Goal: Information Seeking & Learning: Learn about a topic

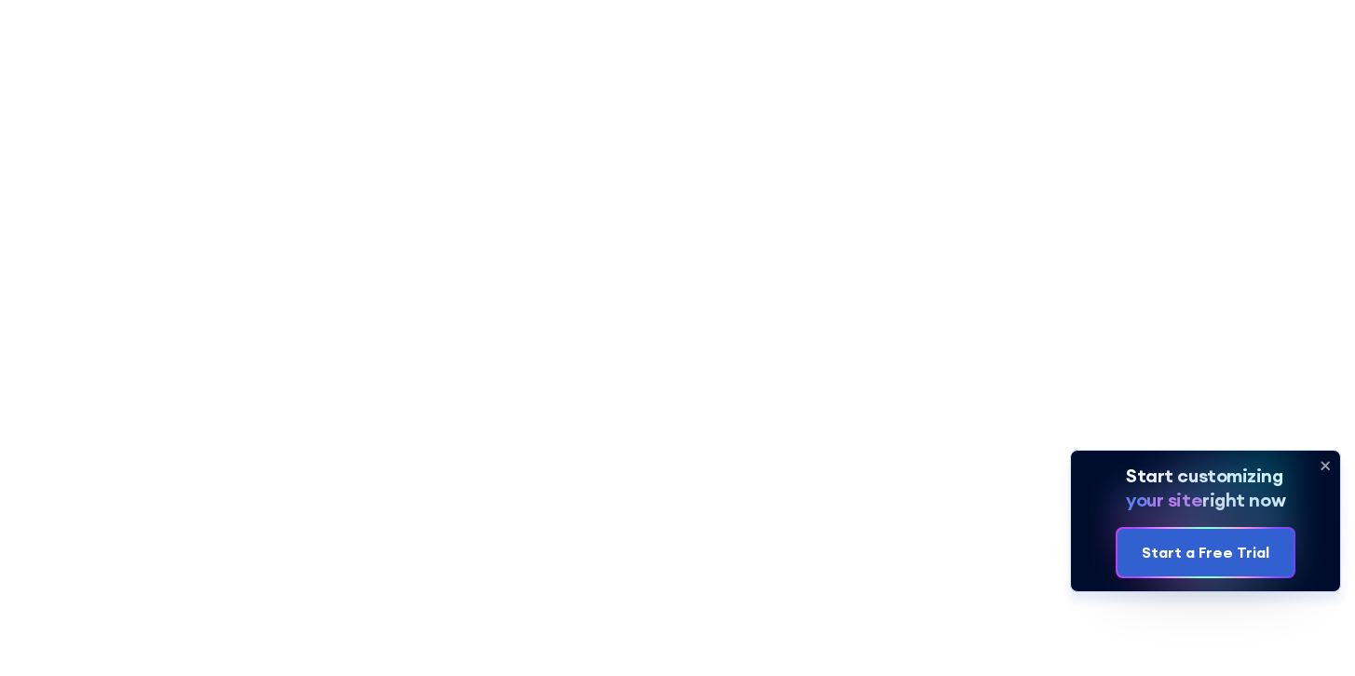
click at [1330, 466] on icon at bounding box center [1325, 466] width 30 height 30
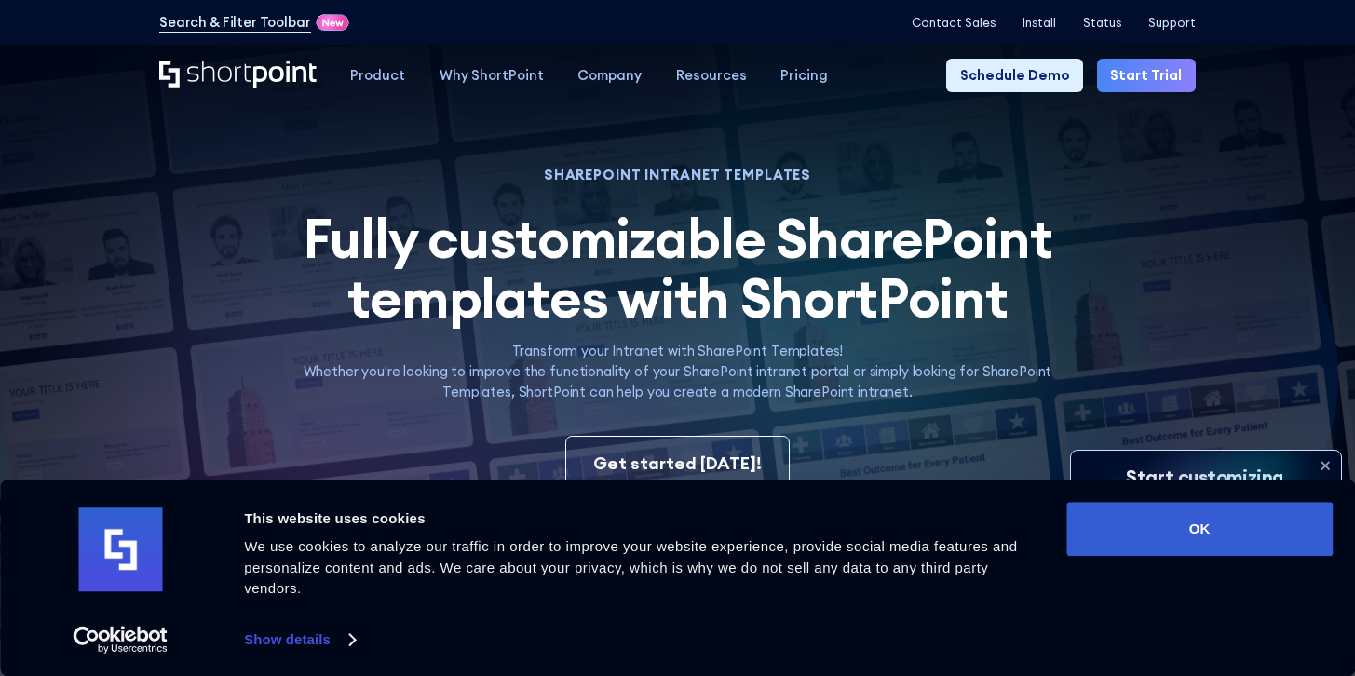
click at [242, 73] on icon "Home" at bounding box center [237, 74] width 157 height 27
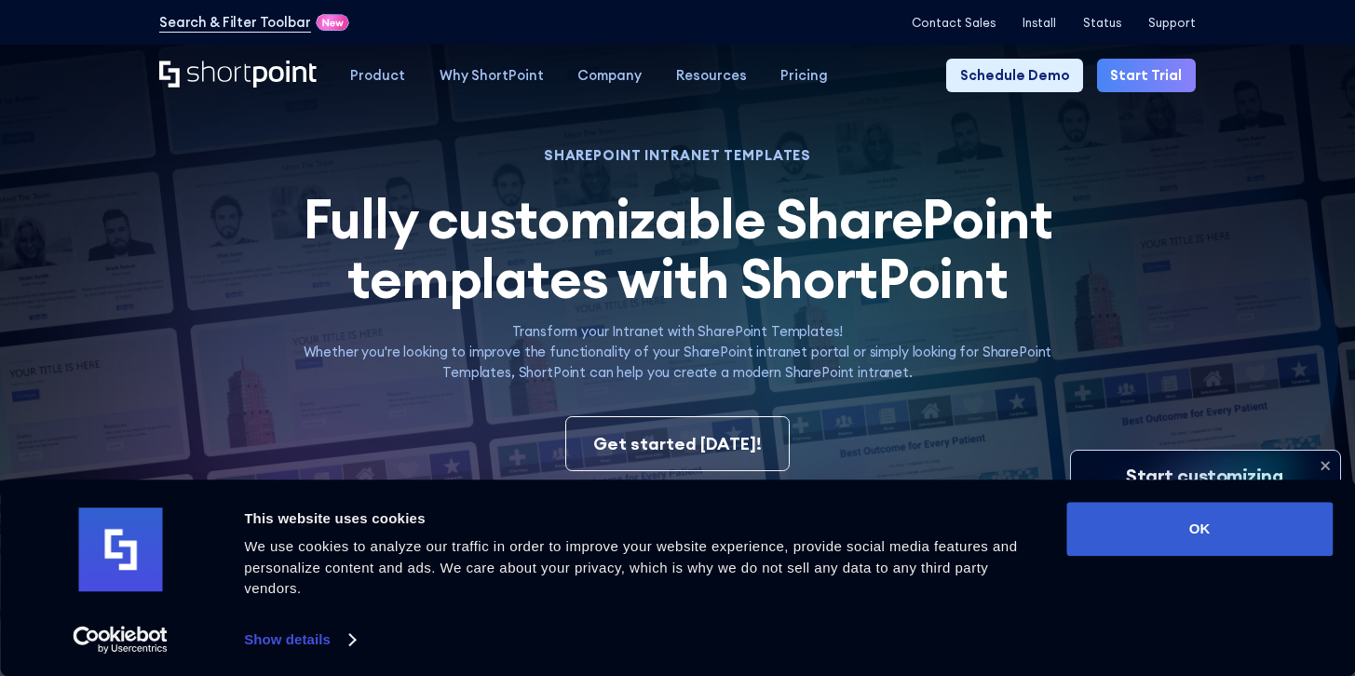
scroll to position [20, 0]
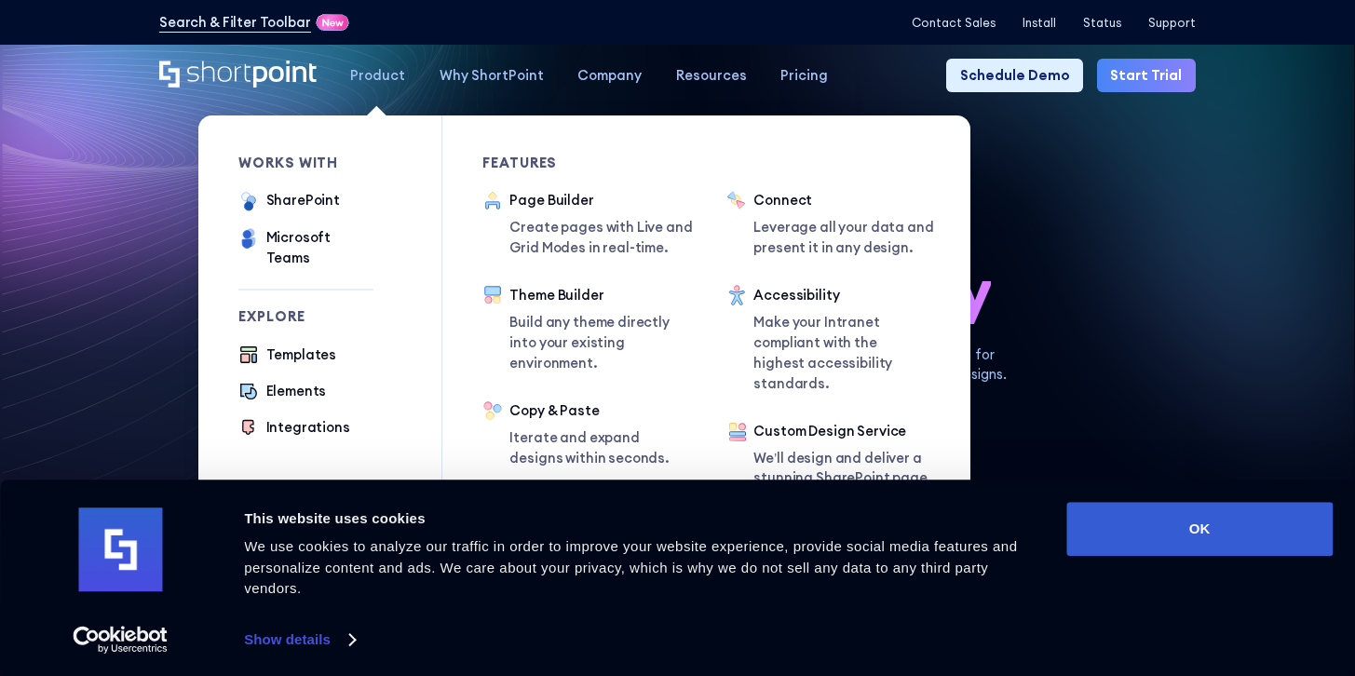
click at [378, 69] on div "Product" at bounding box center [377, 75] width 55 height 20
click at [294, 198] on div "SharePoint" at bounding box center [303, 200] width 74 height 20
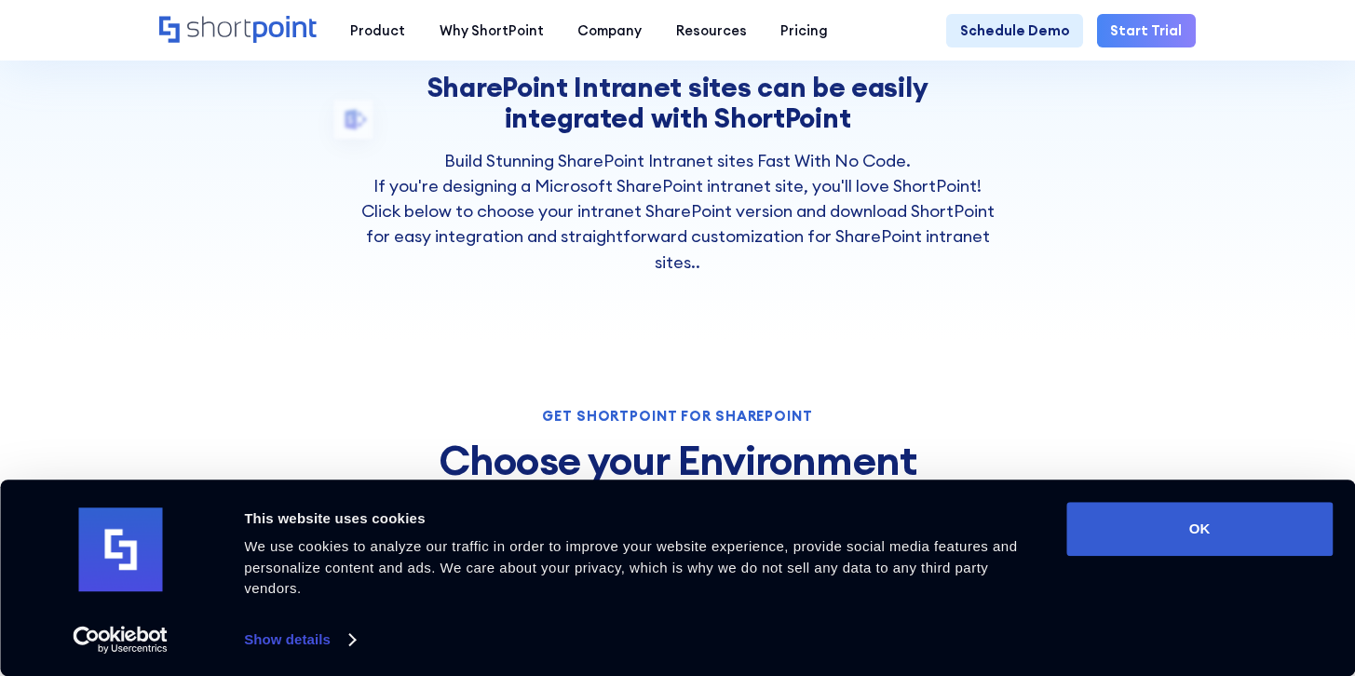
scroll to position [504, 0]
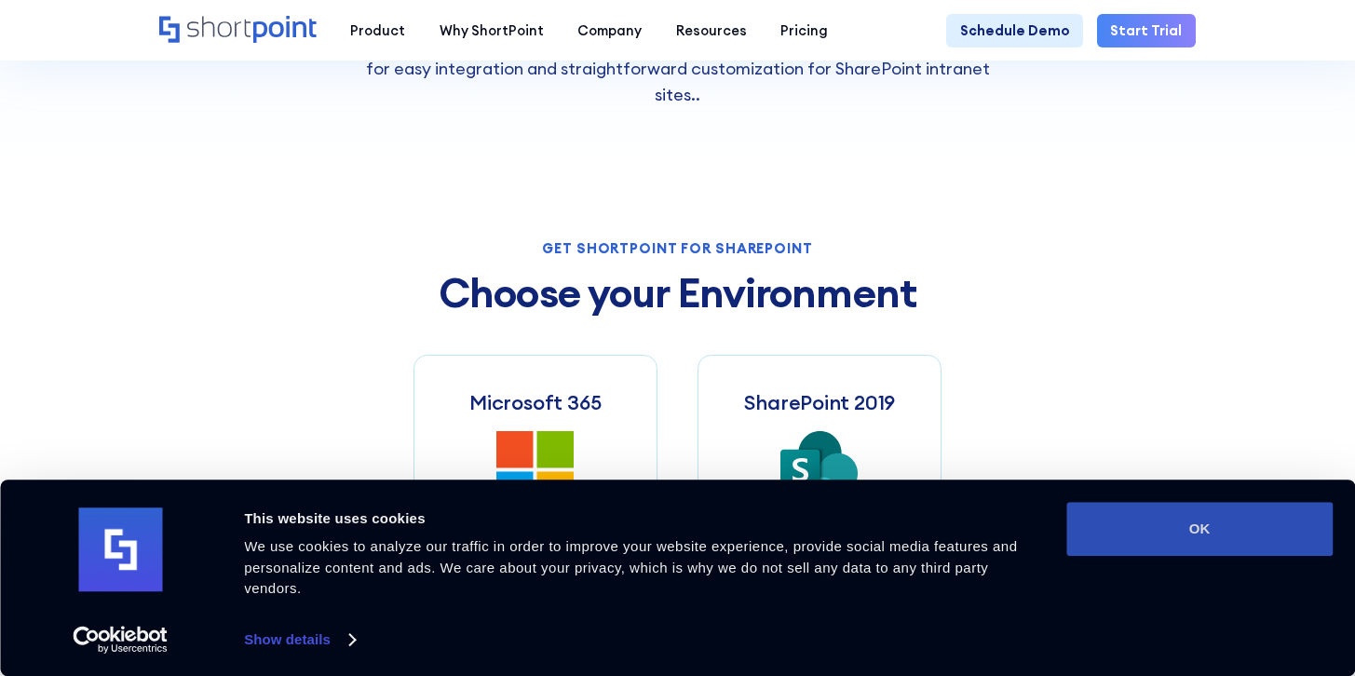
click at [1154, 527] on button "OK" at bounding box center [1199, 529] width 266 height 54
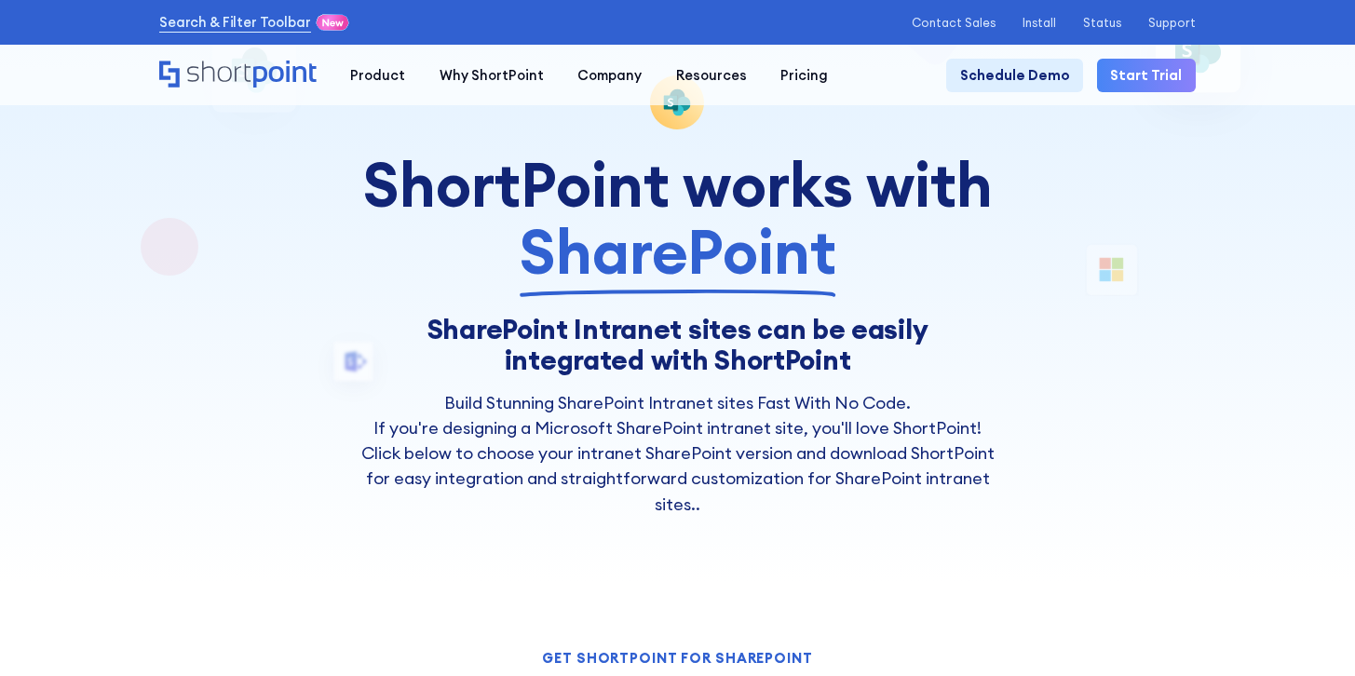
scroll to position [0, 0]
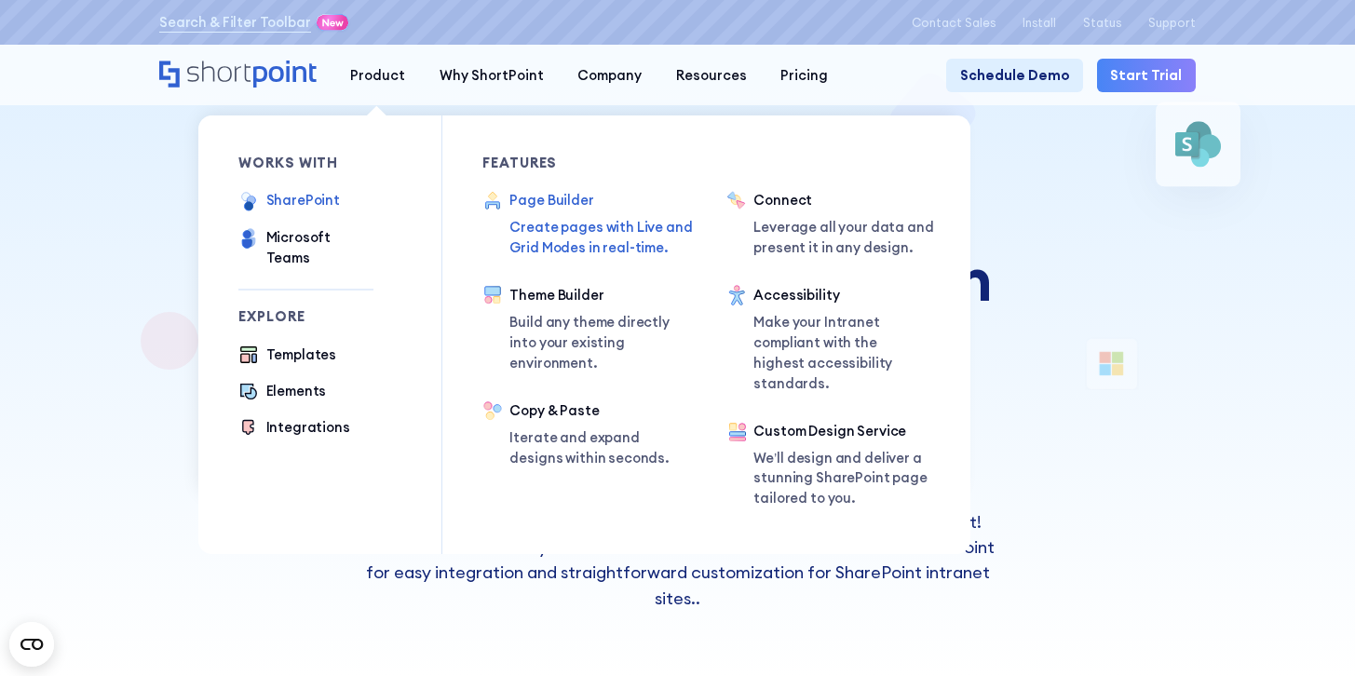
click at [564, 234] on p "Create pages with Live and Grid Modes in real-time." at bounding box center [602, 237] width 186 height 41
